Goal: Task Accomplishment & Management: Complete application form

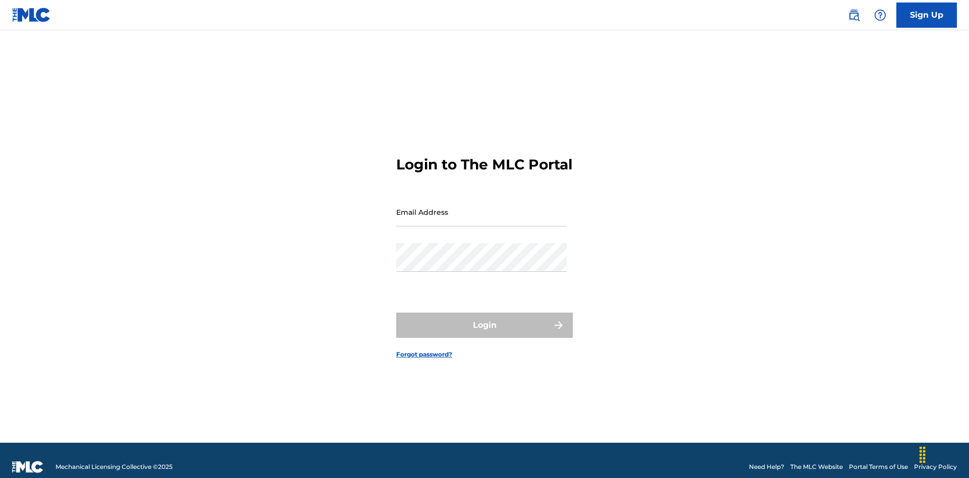
scroll to position [13, 0]
click at [482, 207] on input "Email Address" at bounding box center [481, 212] width 171 height 29
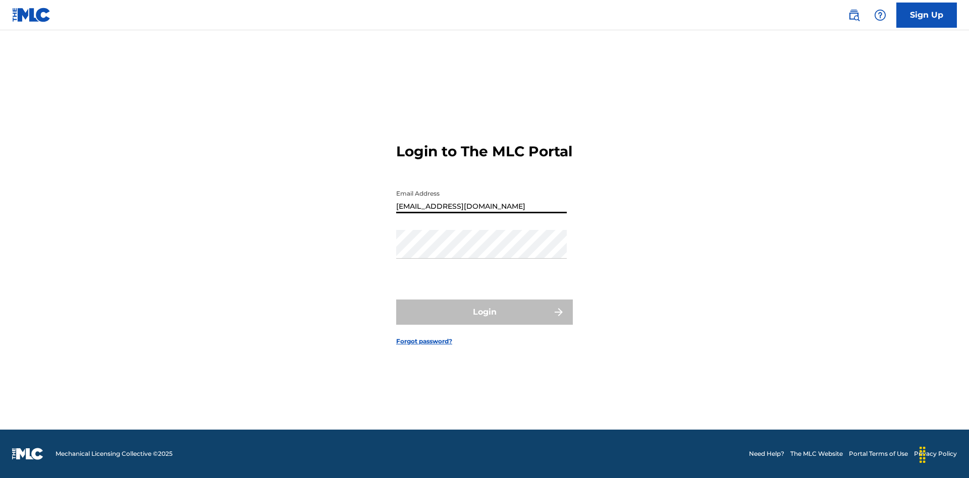
type input "[EMAIL_ADDRESS][DOMAIN_NAME]"
click at [485, 321] on button "Login" at bounding box center [484, 312] width 177 height 25
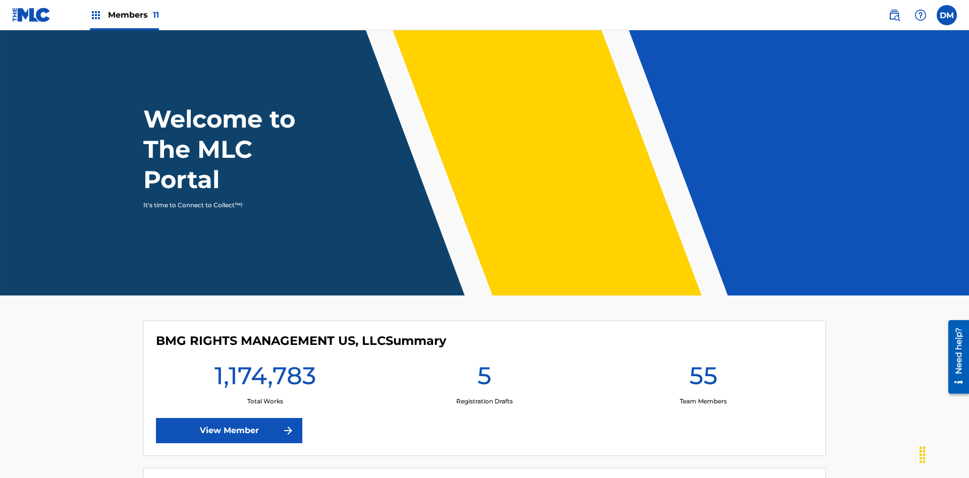
click at [124, 15] on span "Members 11" at bounding box center [133, 15] width 51 height 12
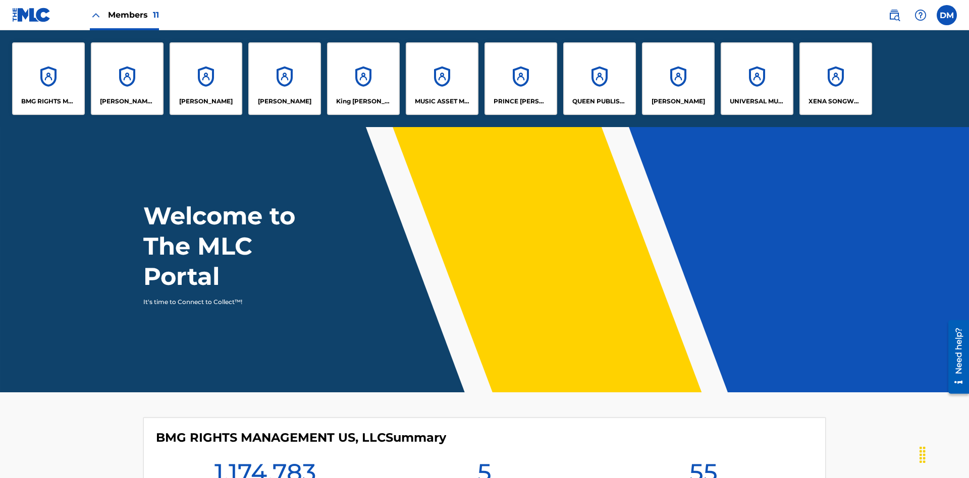
click at [678, 101] on p "[PERSON_NAME]" at bounding box center [679, 101] width 54 height 9
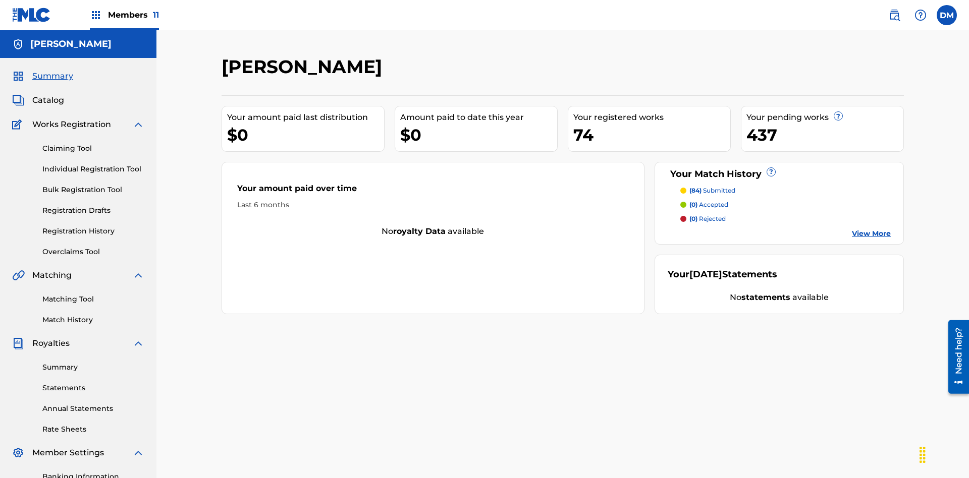
click at [93, 164] on link "Individual Registration Tool" at bounding box center [93, 169] width 102 height 11
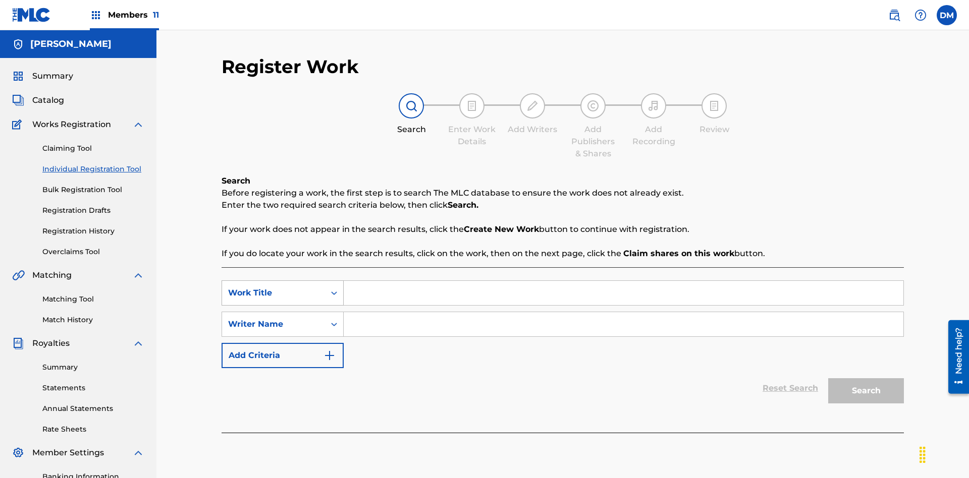
click at [274, 287] on div "Work Title" at bounding box center [273, 293] width 91 height 12
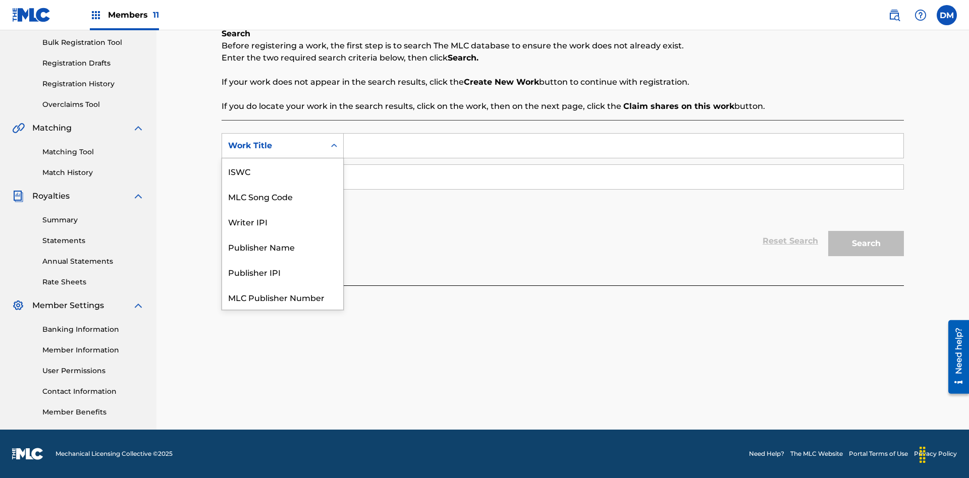
scroll to position [25, 0]
click at [283, 171] on div "MLC Song Code" at bounding box center [282, 170] width 121 height 25
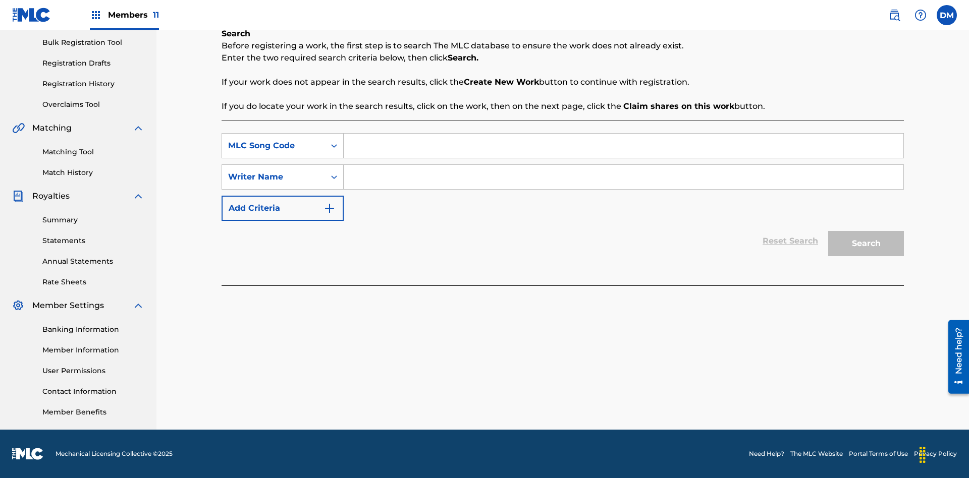
click at [623, 146] on input "Search Form" at bounding box center [624, 146] width 560 height 24
type input "MA9XWG"
click at [623, 177] on input "Search Form" at bounding box center [624, 177] width 560 height 24
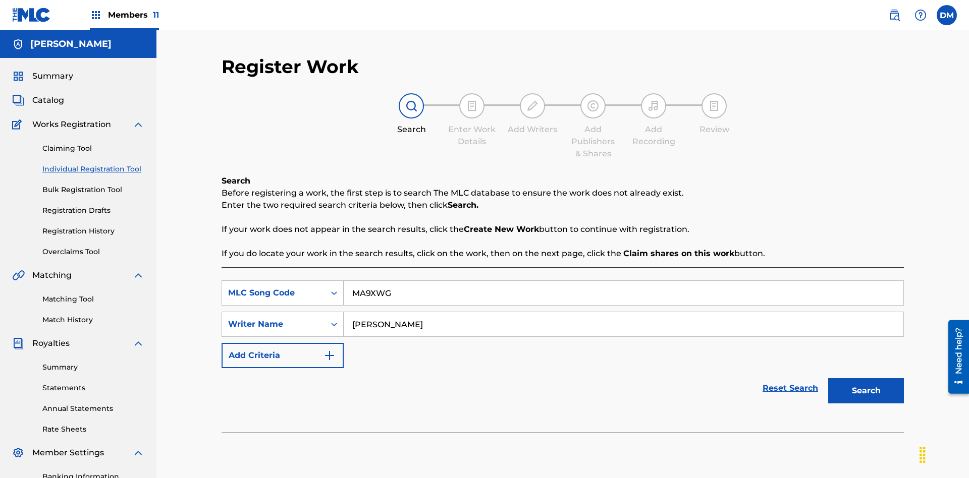
scroll to position [147, 0]
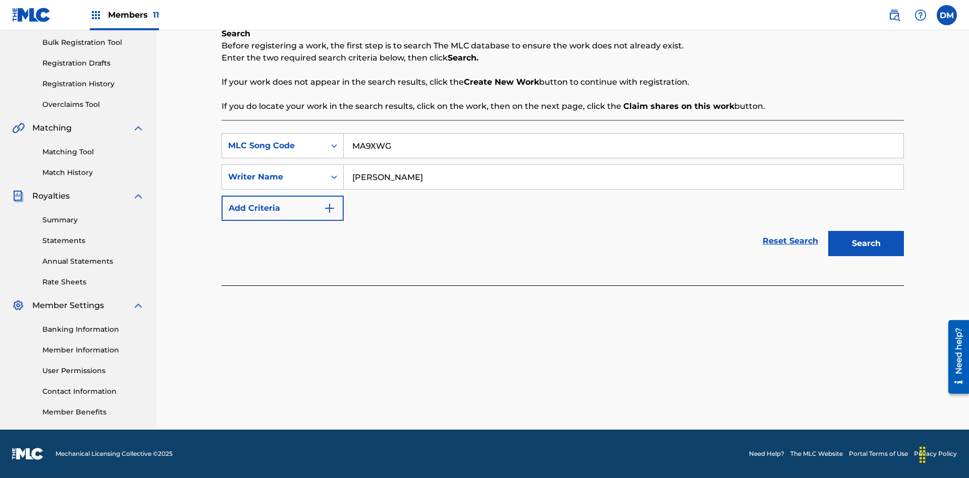
type input "[PERSON_NAME]"
click at [866, 244] on button "Search" at bounding box center [866, 243] width 76 height 25
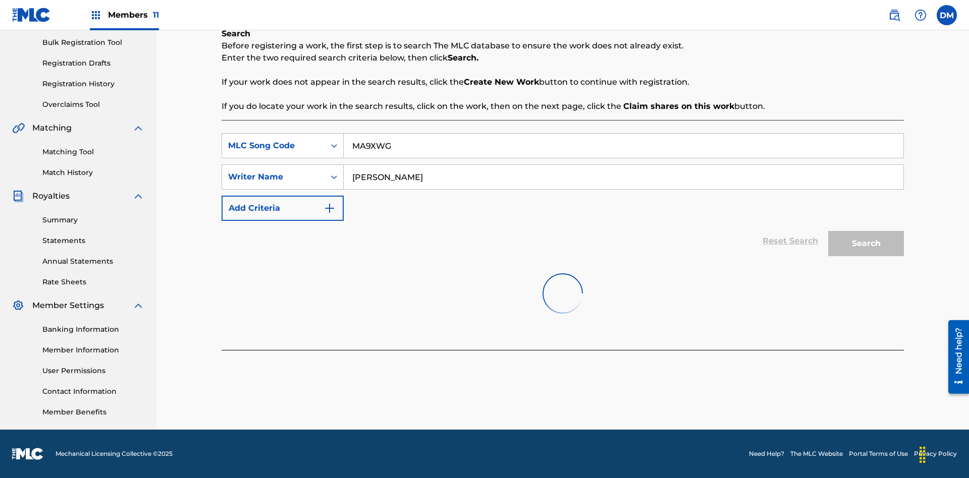
click at [866, 244] on button "Search" at bounding box center [866, 243] width 76 height 25
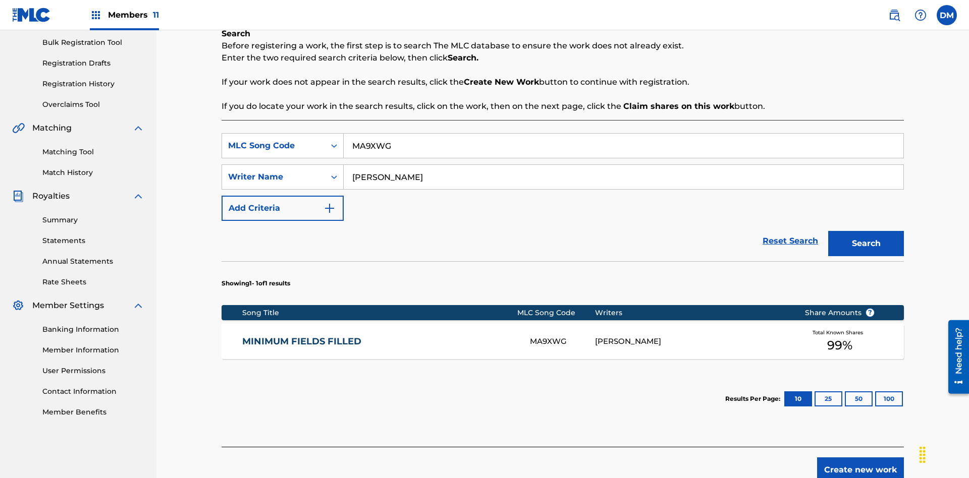
click at [562, 336] on div "MA9XWG" at bounding box center [562, 342] width 65 height 12
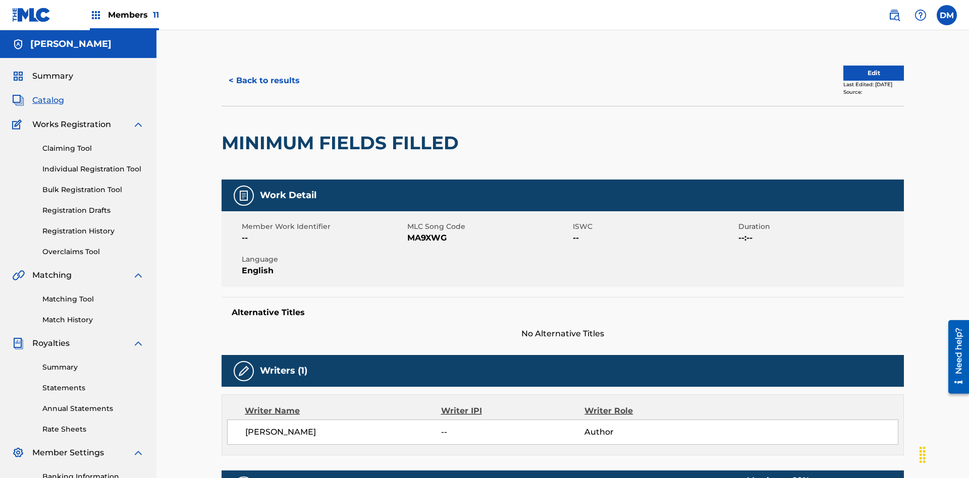
click at [862, 68] on button "Edit" at bounding box center [873, 73] width 61 height 15
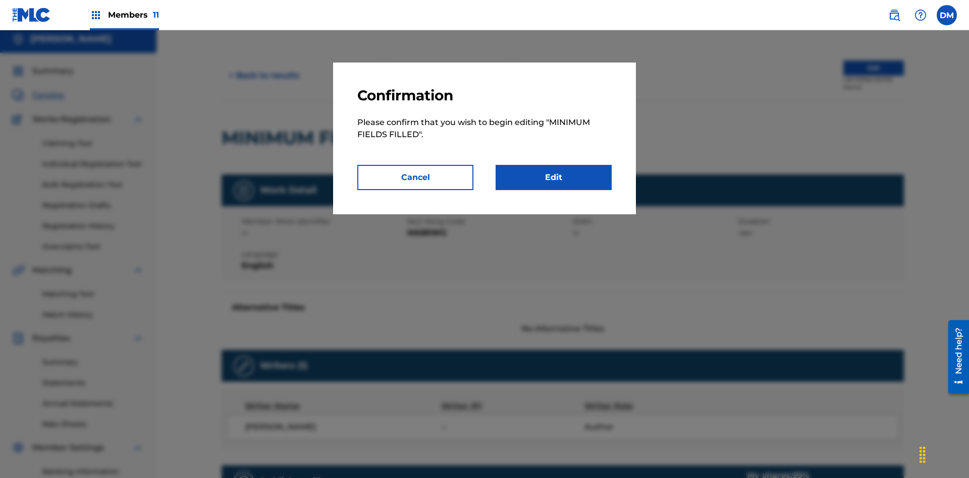
click at [554, 178] on link "Edit" at bounding box center [554, 177] width 116 height 25
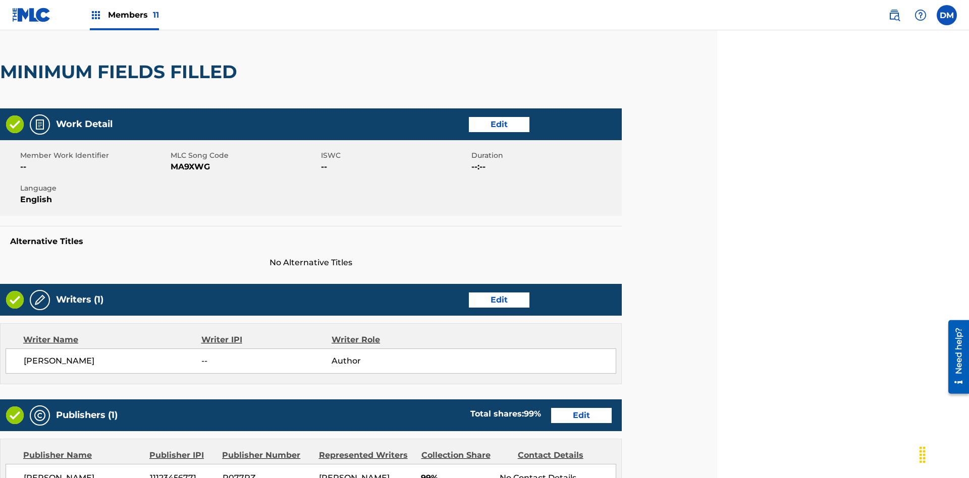
click at [499, 293] on link "Edit" at bounding box center [499, 300] width 61 height 15
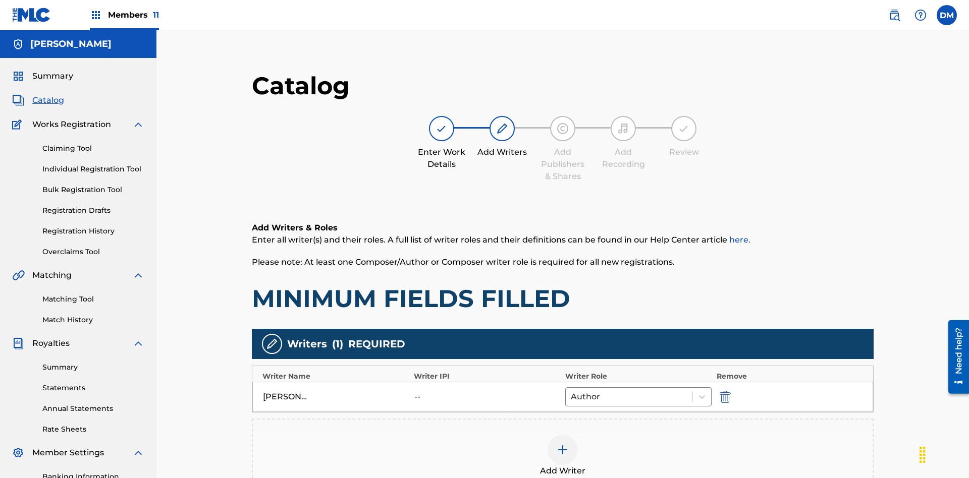
click at [720, 391] on img "submit" at bounding box center [725, 397] width 11 height 12
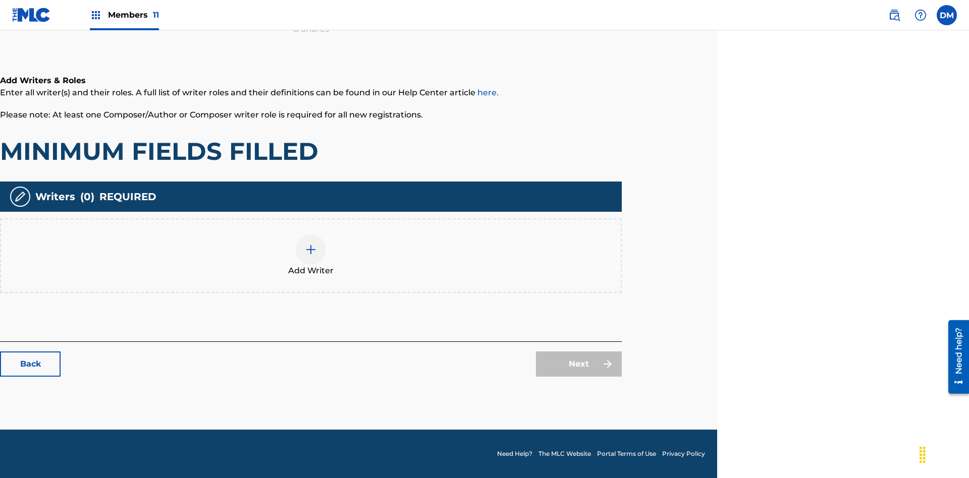
click at [311, 255] on img at bounding box center [311, 250] width 12 height 12
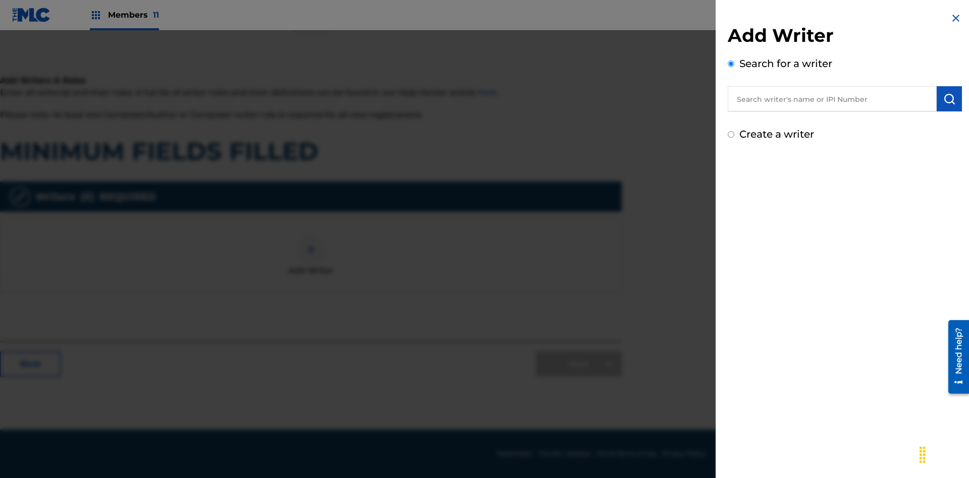
click at [832, 99] on input "text" at bounding box center [832, 98] width 209 height 25
type input "Test2025.08.11.04.48.54"
click at [949, 99] on img "submit" at bounding box center [949, 99] width 12 height 12
click at [731, 178] on input "Create a writer" at bounding box center [731, 177] width 7 height 7
radio input "false"
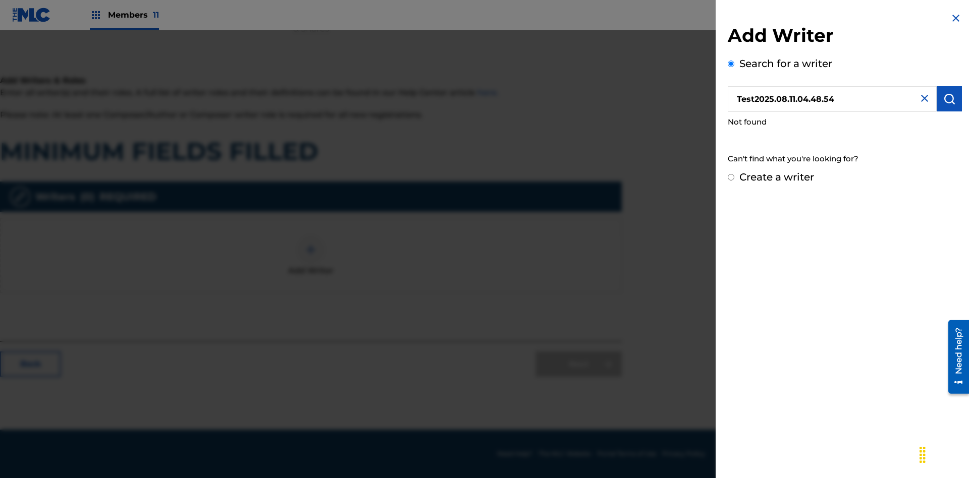
radio input "false"
radio input "true"
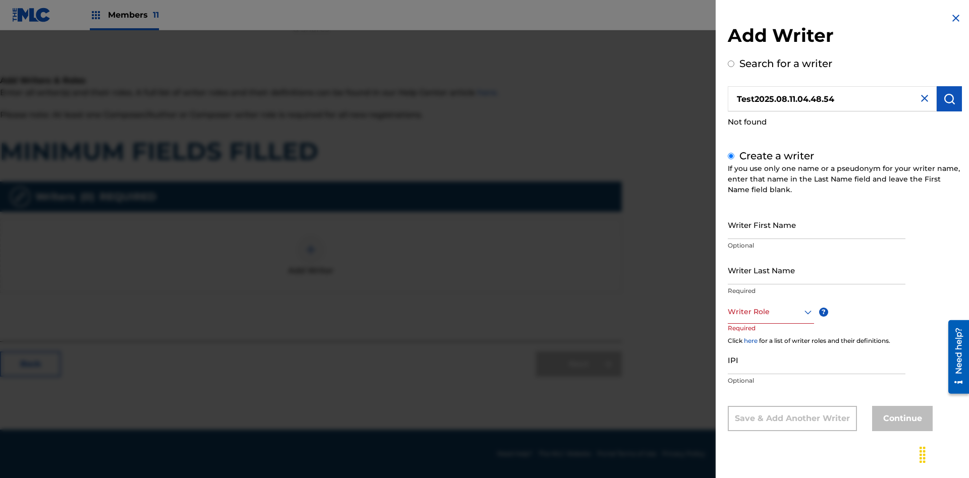
click at [817, 225] on input "Writer First Name" at bounding box center [817, 224] width 178 height 29
type input "Test2025.08.11.04.48.56"
click at [817, 270] on input "Writer Last Name" at bounding box center [817, 270] width 178 height 29
type input "Test2025.08.11.04.48.56"
click at [770, 312] on div at bounding box center [771, 312] width 86 height 13
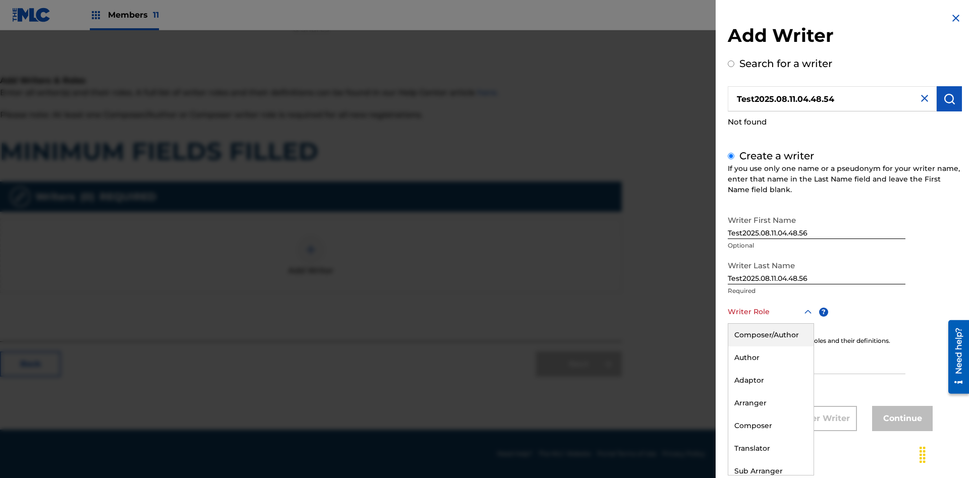
click at [770, 381] on div "Adaptor" at bounding box center [770, 380] width 85 height 23
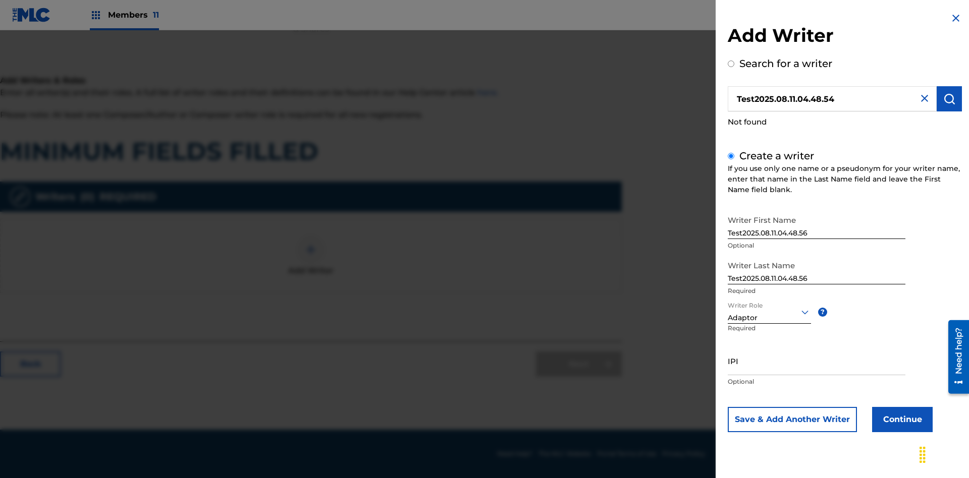
click at [817, 361] on input "IPI" at bounding box center [817, 361] width 178 height 29
type input "595839777"
click at [901, 419] on button "Continue" at bounding box center [902, 419] width 61 height 25
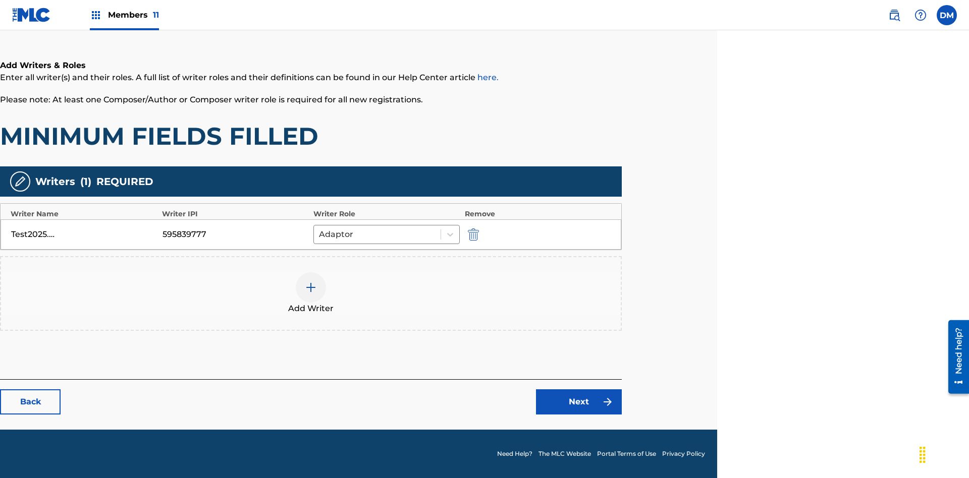
click at [579, 402] on link "Next" at bounding box center [579, 402] width 86 height 25
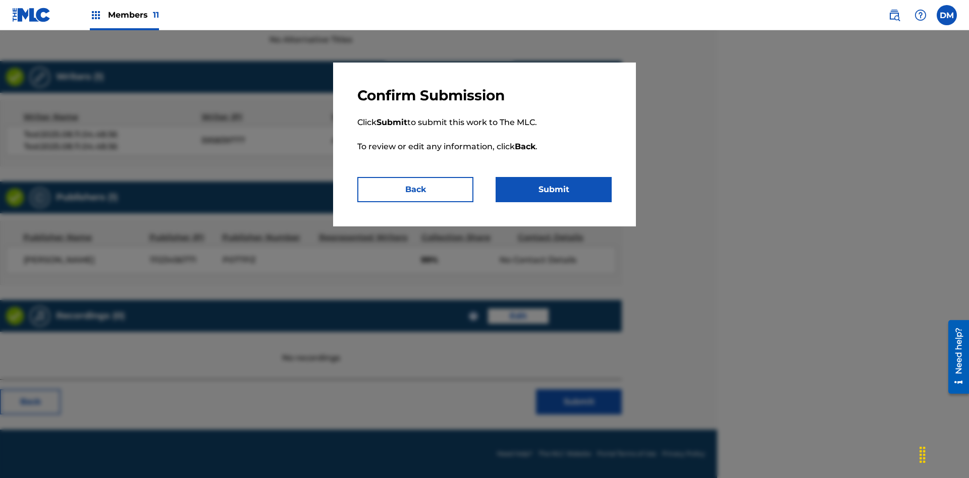
click at [554, 190] on button "Submit" at bounding box center [554, 189] width 116 height 25
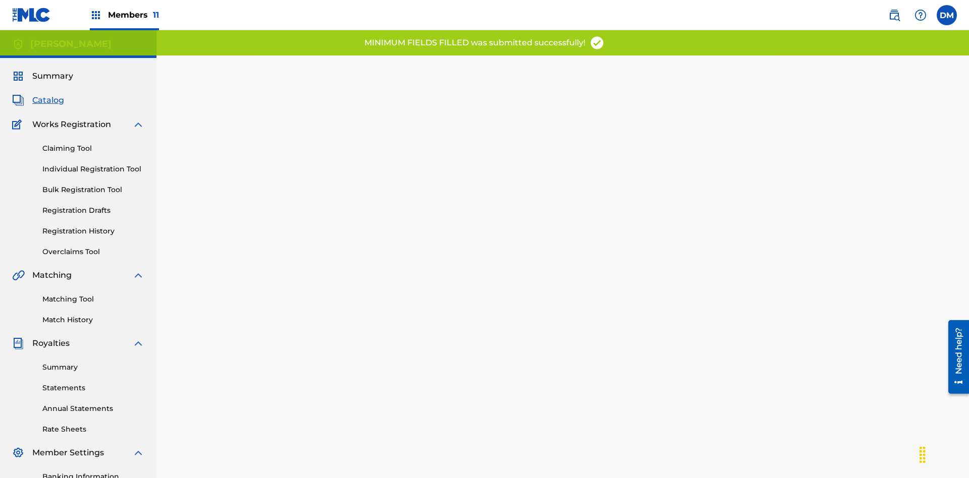
click at [51, 226] on link "Registration History" at bounding box center [93, 231] width 102 height 11
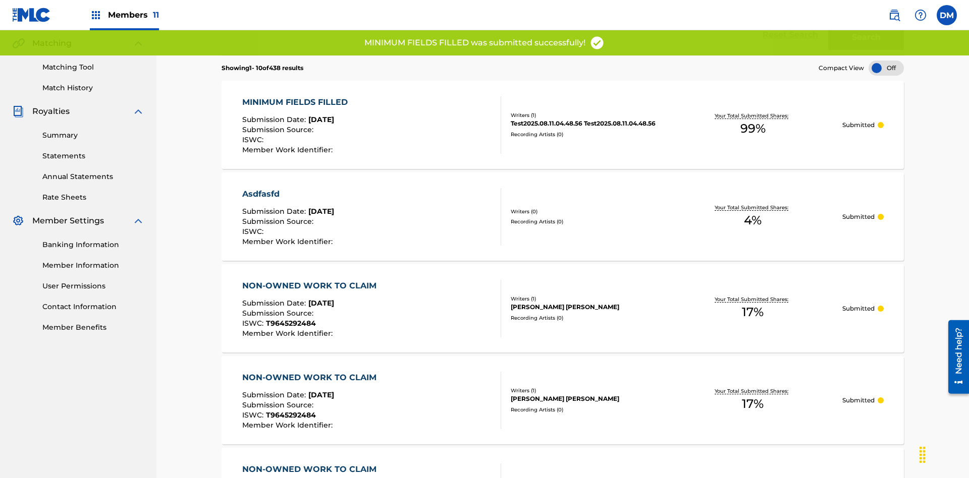
scroll to position [287, 0]
